Goal: Book appointment/travel/reservation

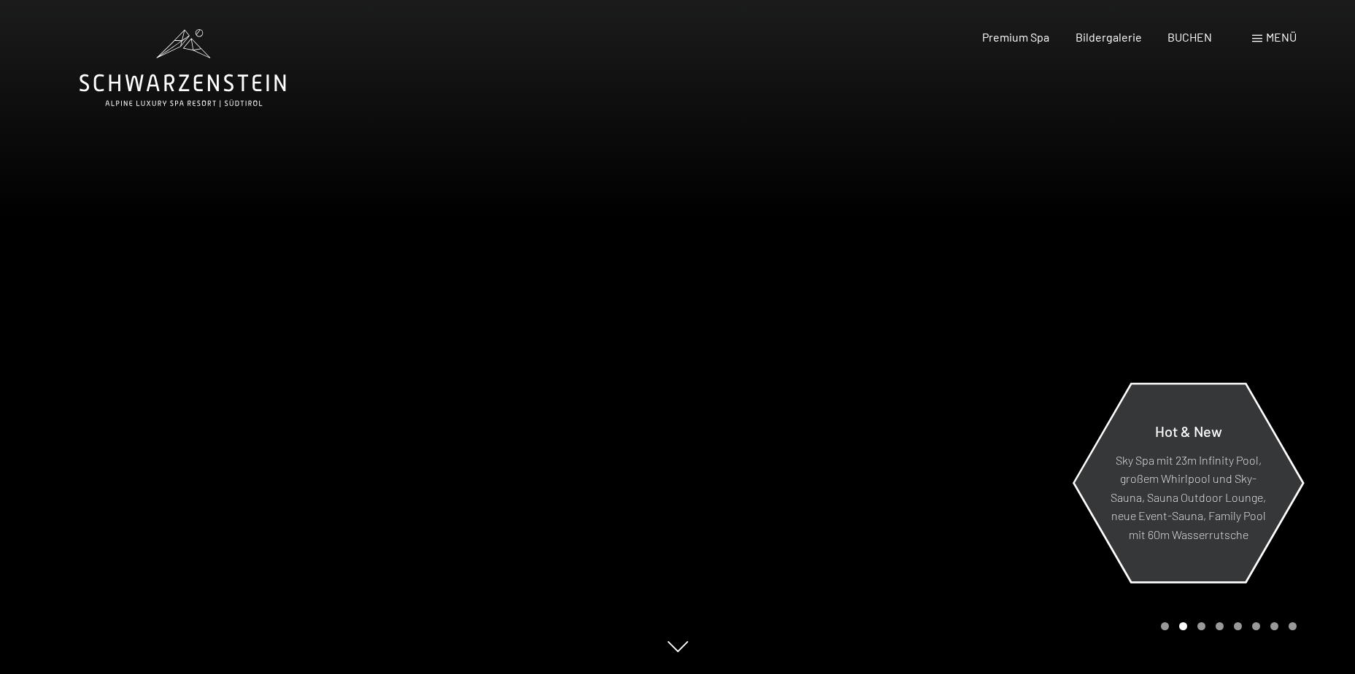
click at [1220, 475] on p "Sky Spa mit 23m Infinity Pool, großem Whirlpool und Sky-Sauna, Sauna Outdoor Lo…" at bounding box center [1188, 496] width 158 height 93
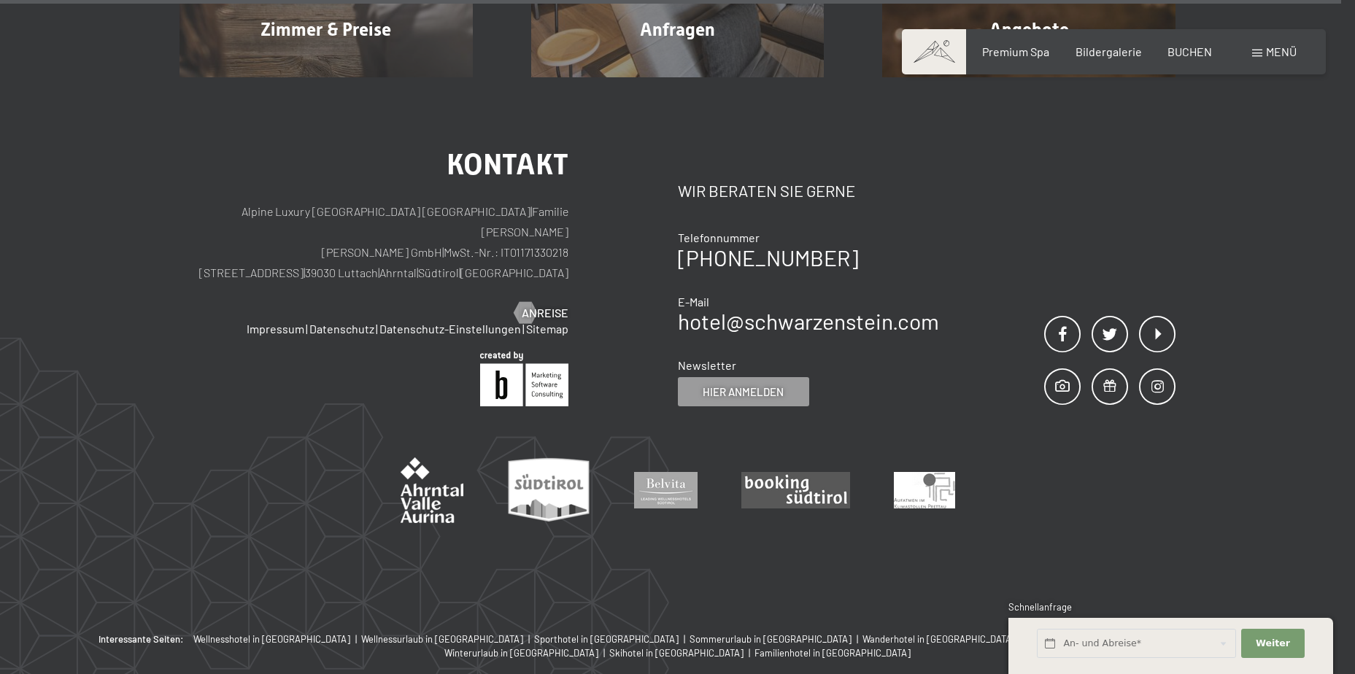
scroll to position [5937, 0]
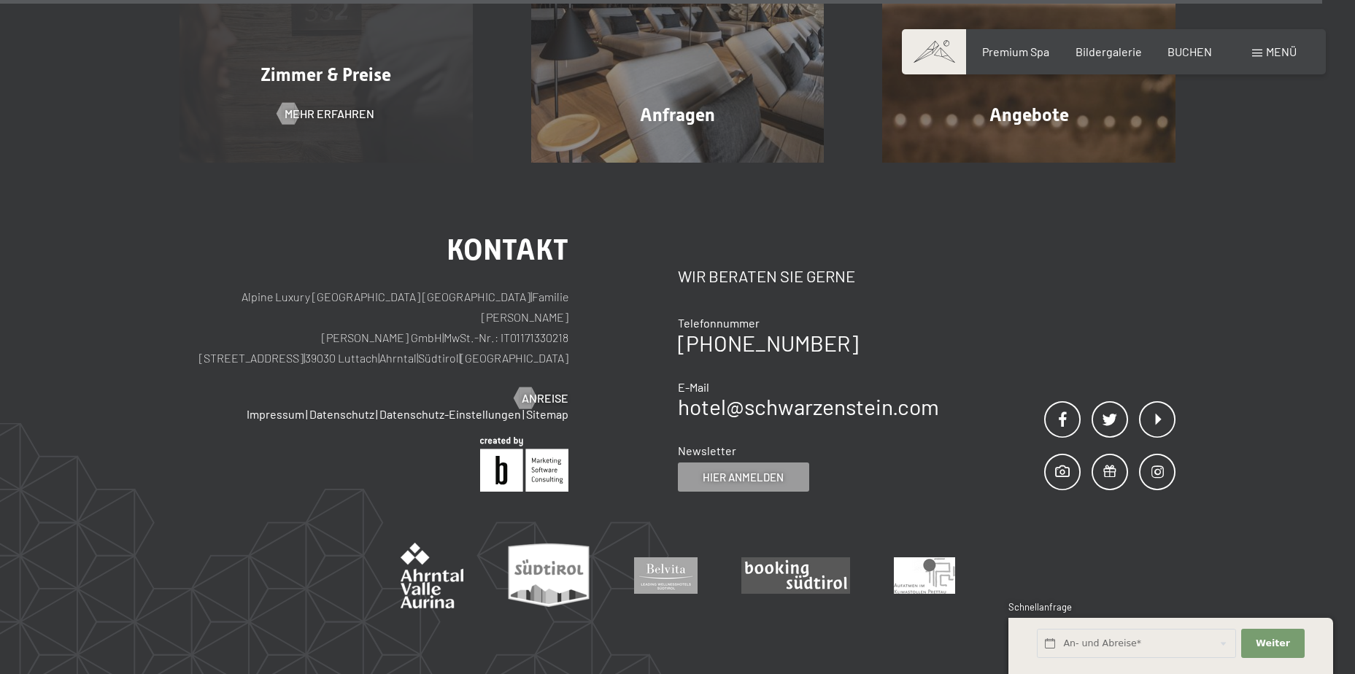
click at [375, 109] on div "Zimmer & Preise Mehr erfahren" at bounding box center [326, 15] width 352 height 293
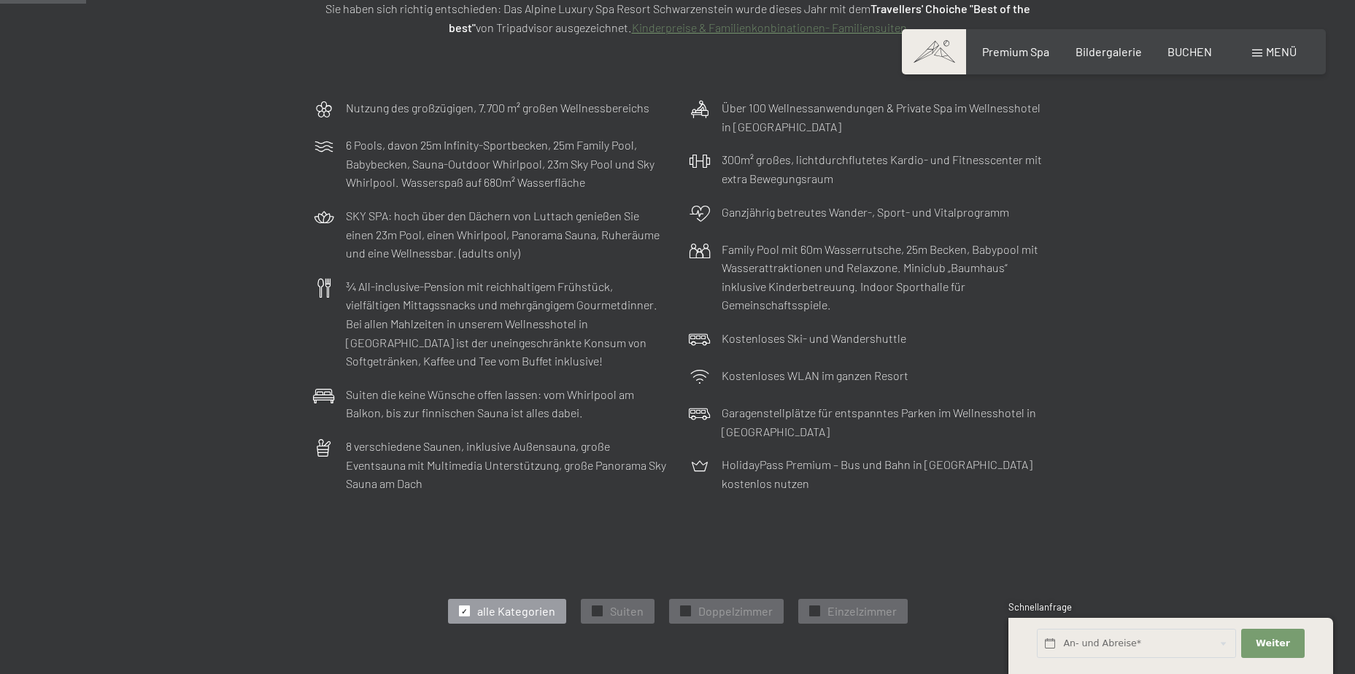
scroll to position [657, 0]
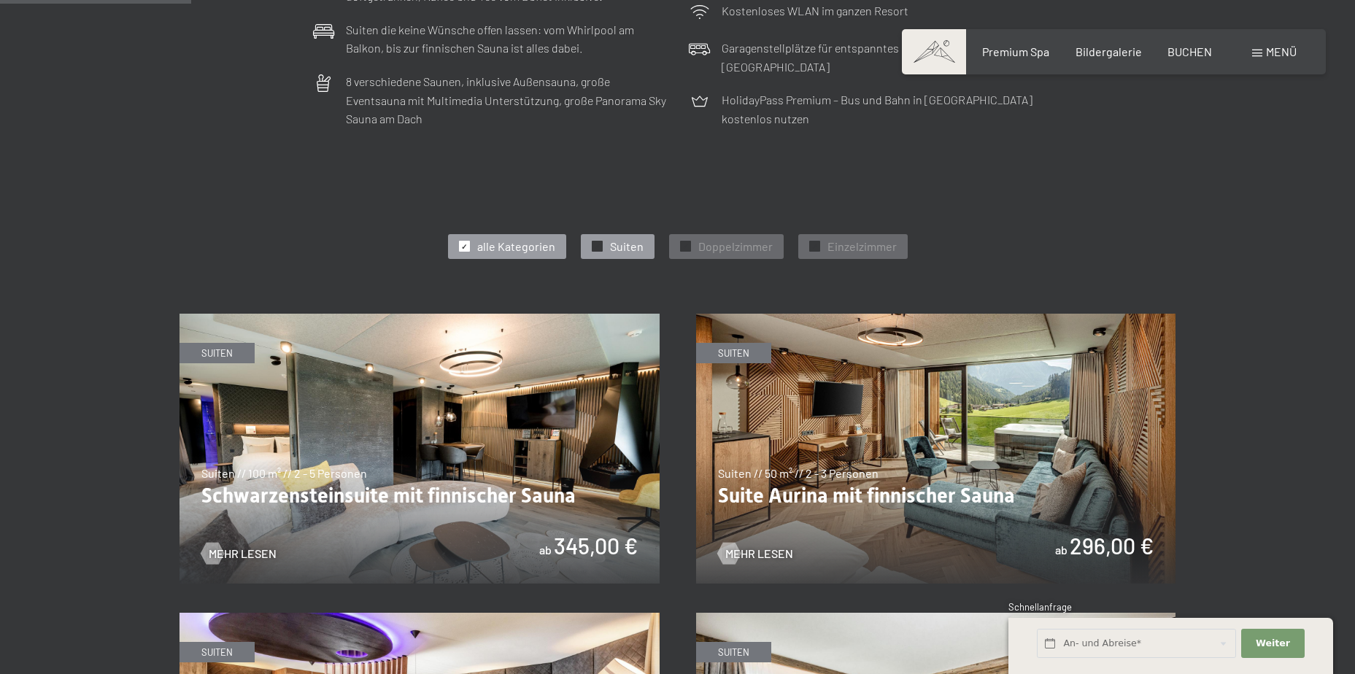
click at [616, 246] on span "Suiten" at bounding box center [627, 247] width 34 height 16
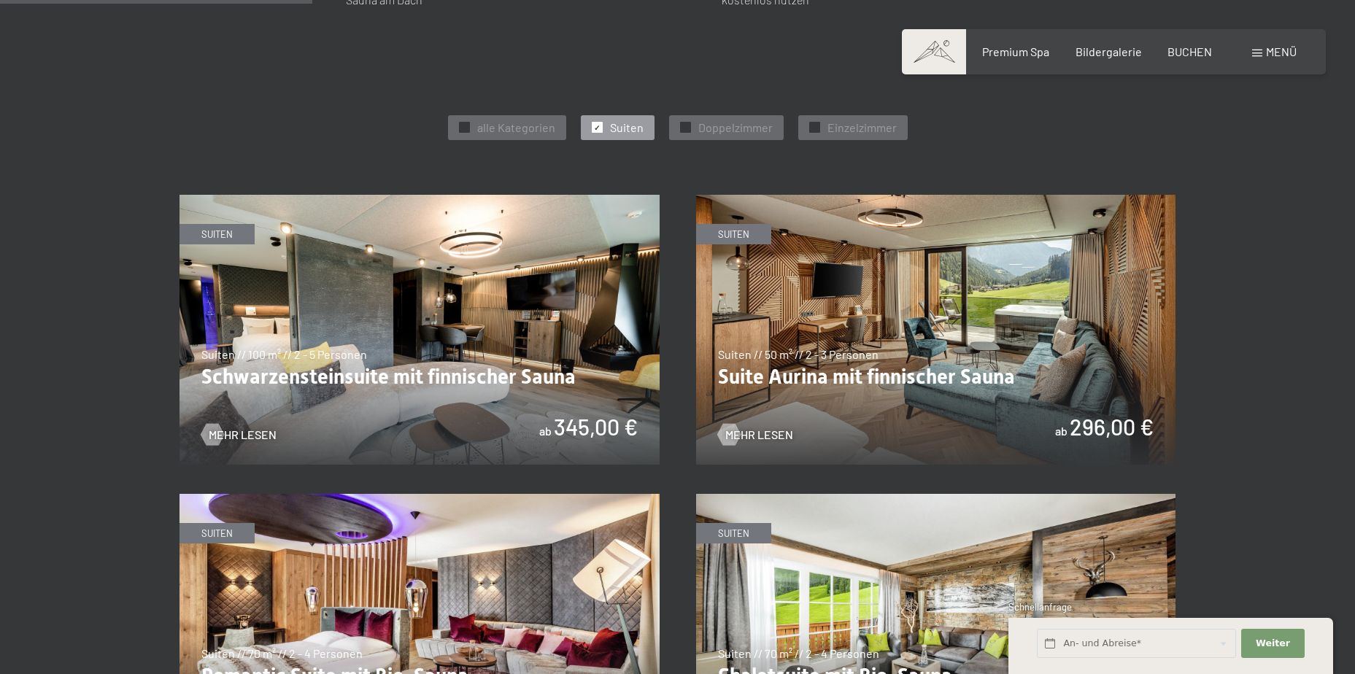
scroll to position [730, 0]
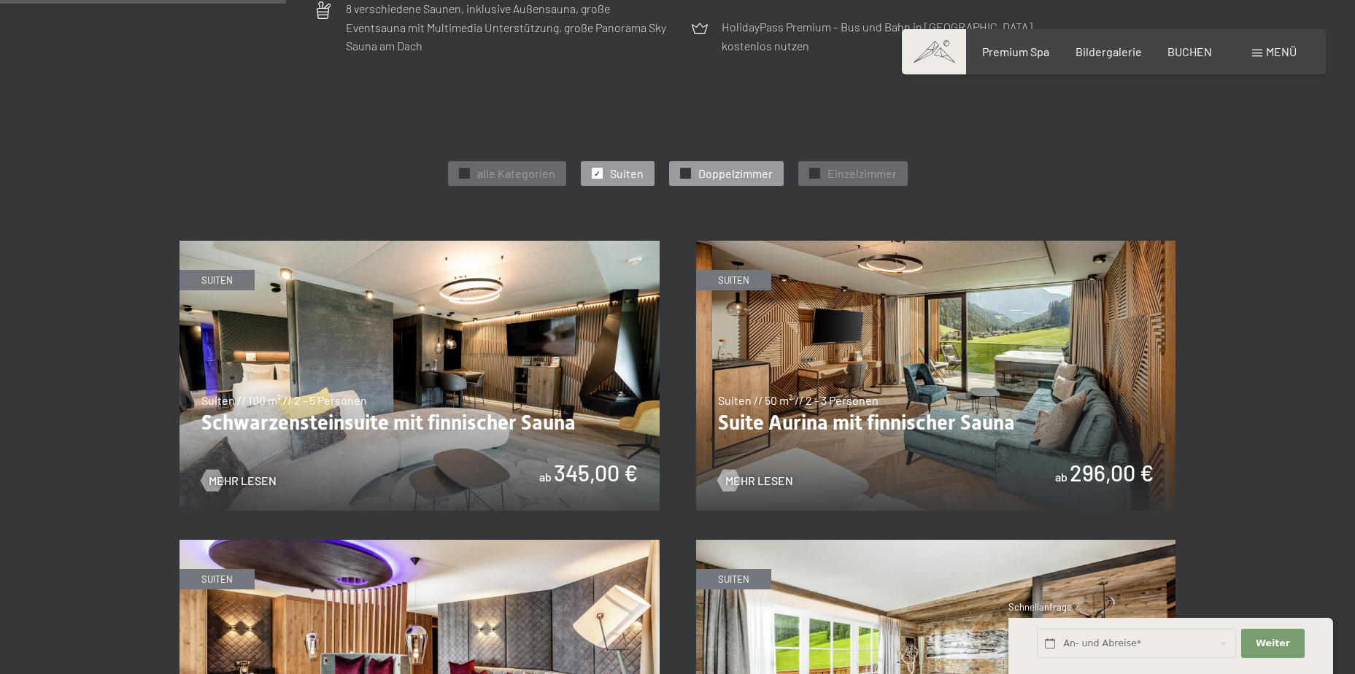
click at [742, 169] on span "Doppelzimmer" at bounding box center [735, 174] width 74 height 16
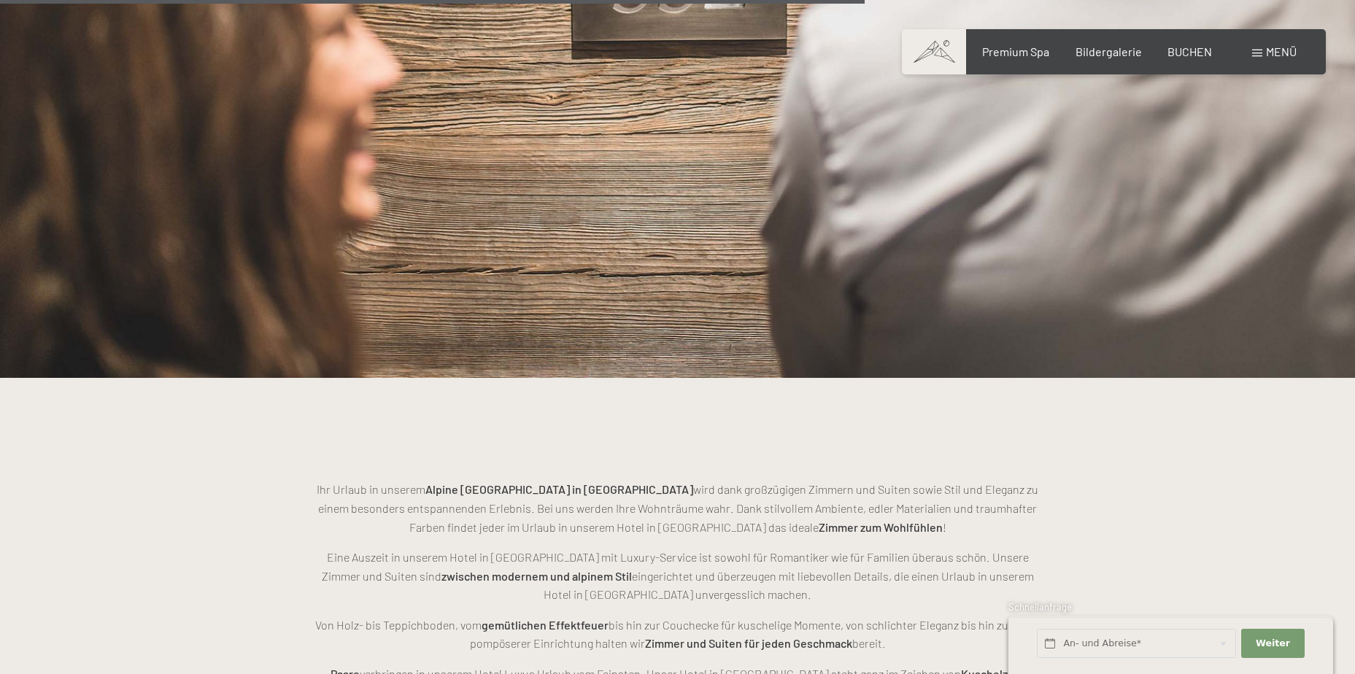
scroll to position [1402, 0]
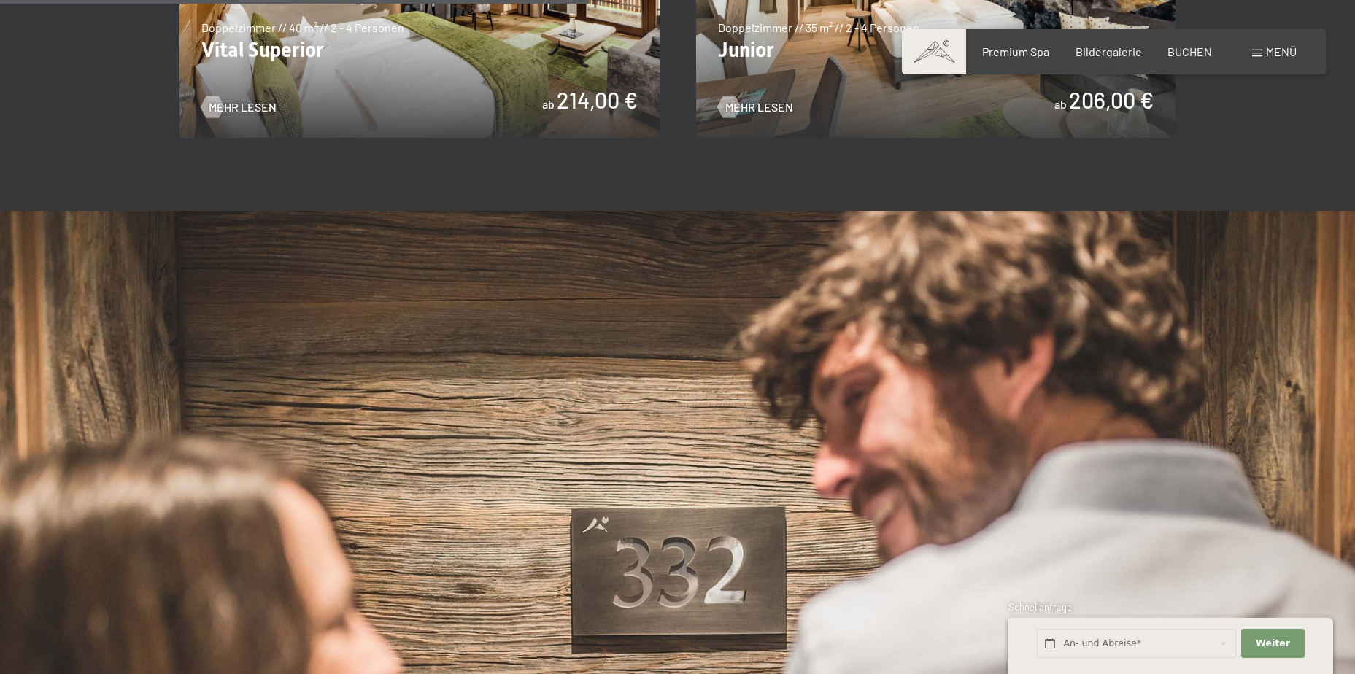
click at [1021, 44] on div "Buchen Anfragen Premium Spa Bildergalerie BUCHEN Menü DE IT EN Gutschein Bilder…" at bounding box center [1114, 52] width 366 height 16
click at [1006, 53] on span "Premium Spa" at bounding box center [1015, 49] width 67 height 14
